Goal: Task Accomplishment & Management: Use online tool/utility

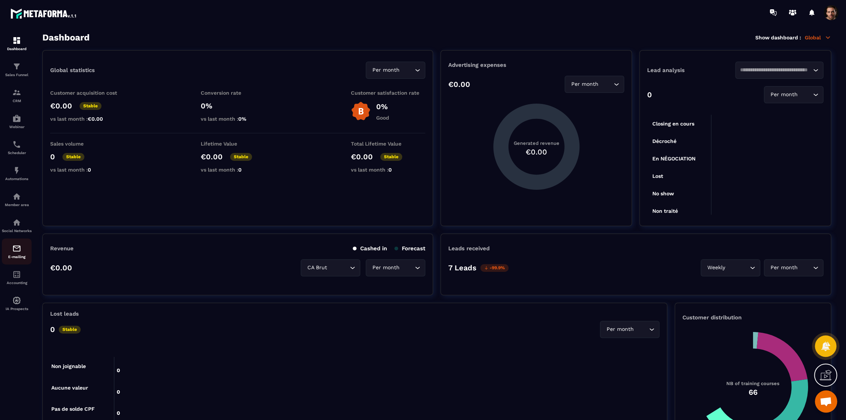
click at [18, 253] on img at bounding box center [16, 248] width 9 height 9
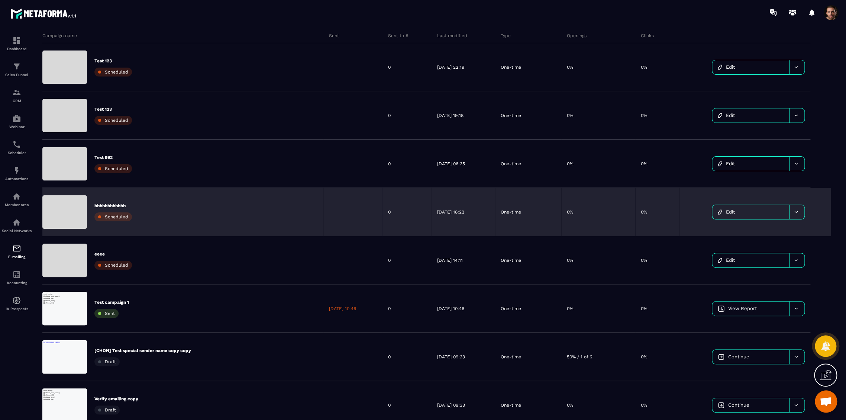
scroll to position [41, 0]
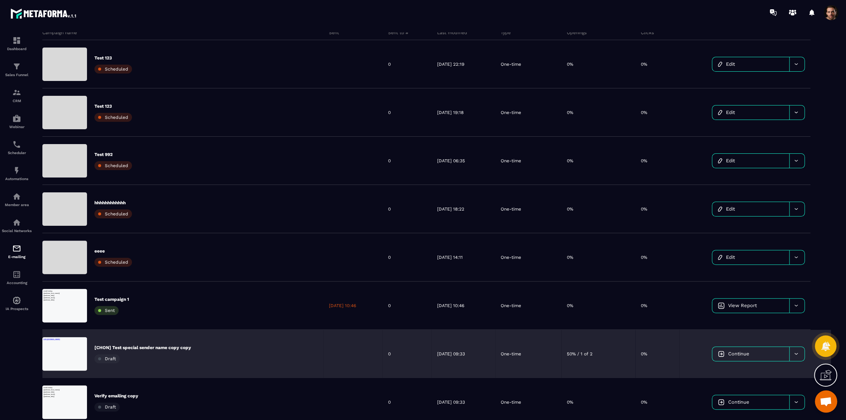
click at [156, 351] on div "[CHON] Test special sender name copy copy Draft" at bounding box center [142, 354] width 97 height 19
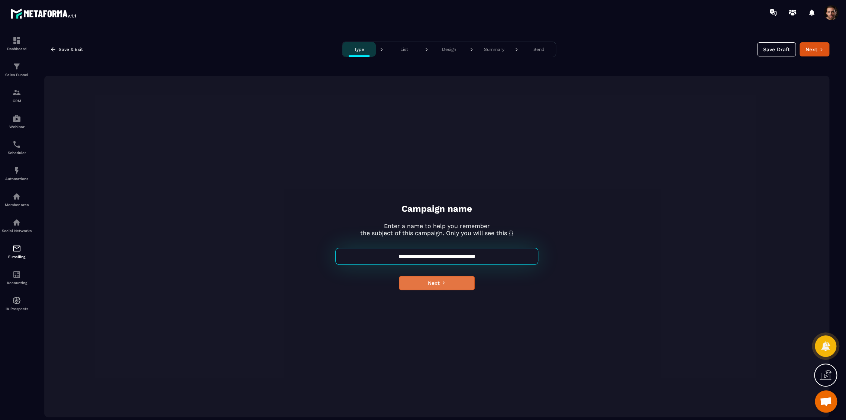
click at [439, 284] on button "Next" at bounding box center [437, 283] width 76 height 14
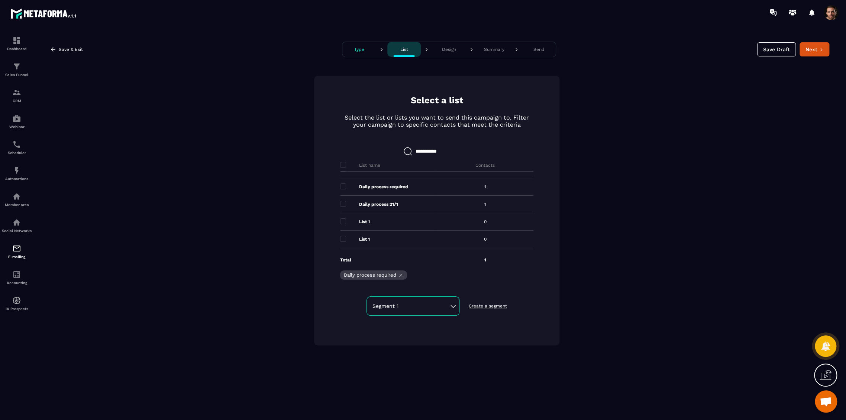
scroll to position [83, 0]
click at [343, 236] on span at bounding box center [343, 237] width 6 height 6
click at [804, 48] on button "Next" at bounding box center [815, 49] width 30 height 14
